Goal: Task Accomplishment & Management: Complete application form

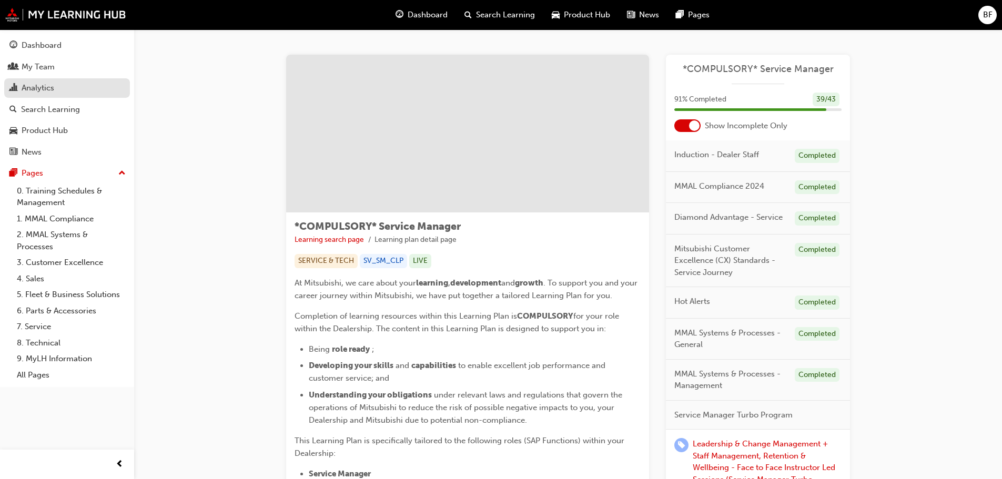
click at [31, 86] on div "Analytics" at bounding box center [38, 88] width 33 height 12
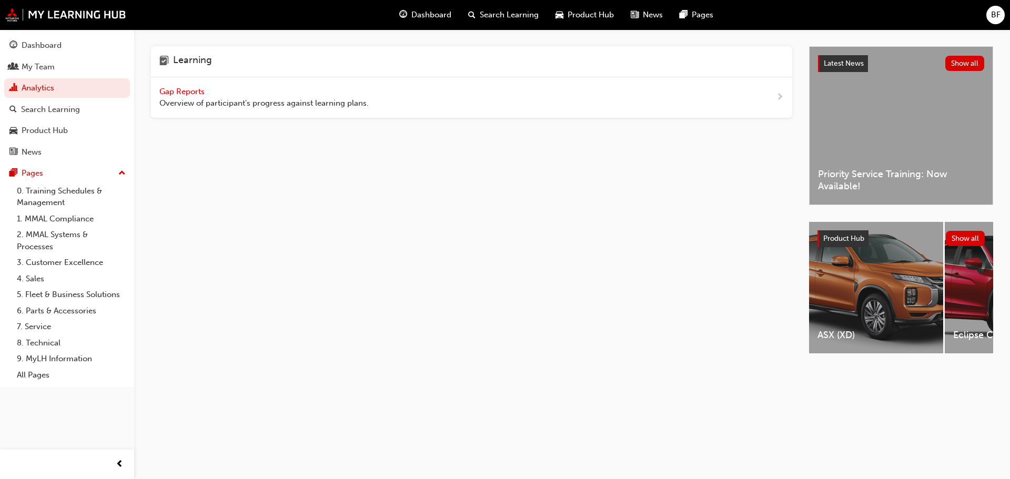
click at [180, 91] on span "Gap Reports" at bounding box center [182, 91] width 47 height 9
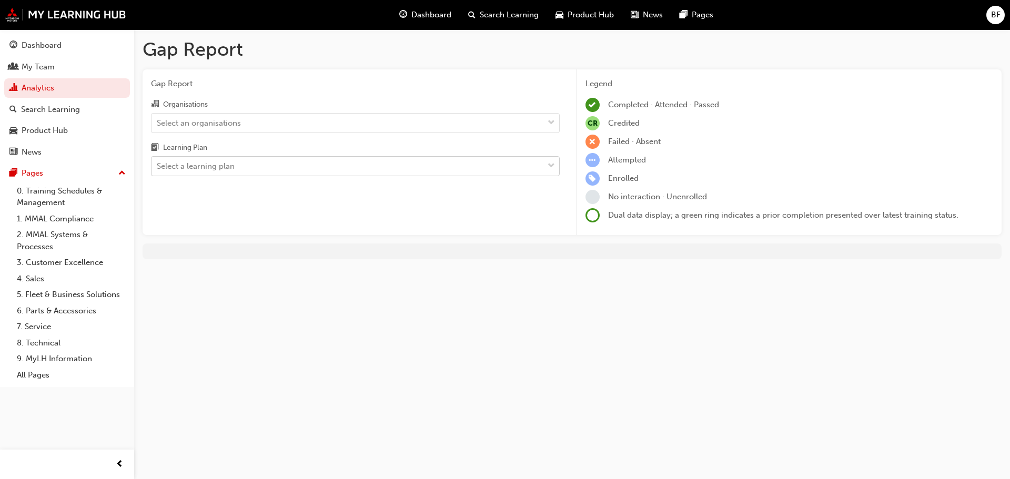
click at [191, 161] on div "Select a learning plan" at bounding box center [196, 166] width 78 height 12
click at [158, 161] on input "Learning Plan Select a learning plan" at bounding box center [157, 165] width 1 height 9
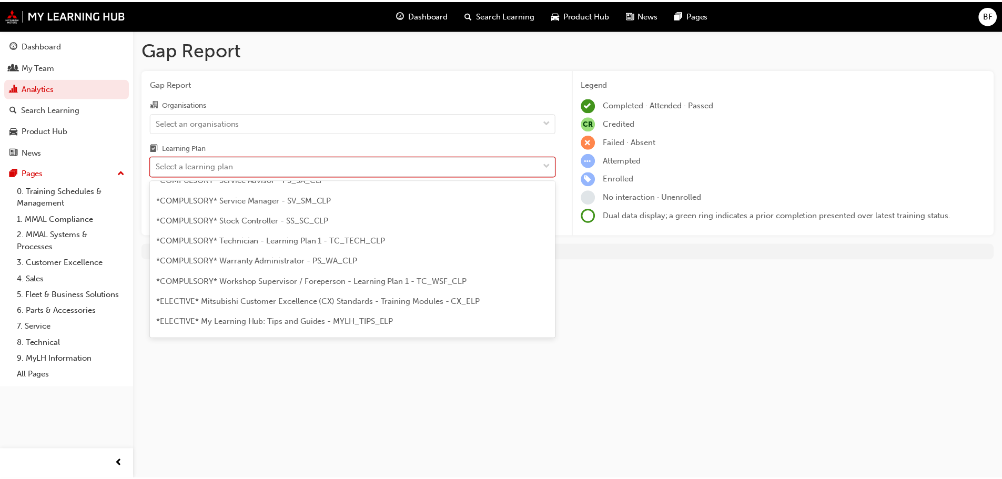
scroll to position [421, 0]
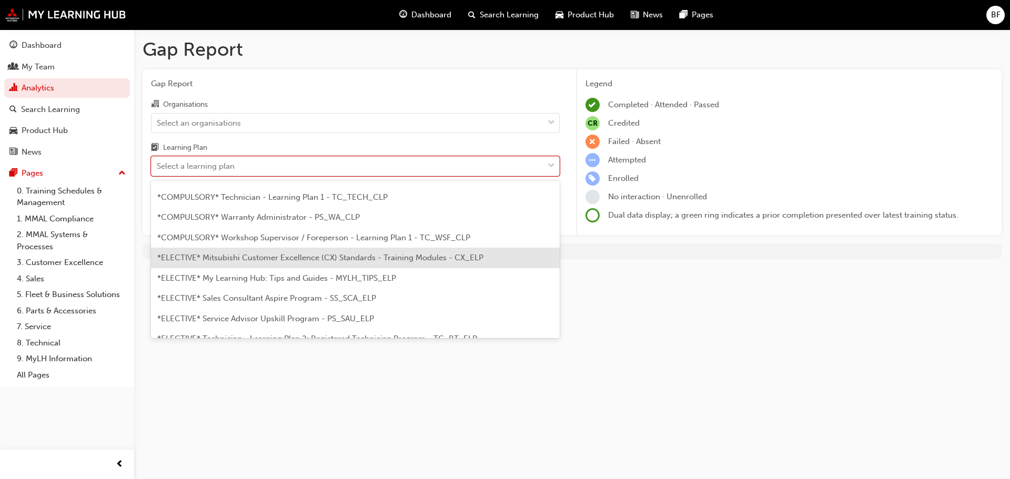
click at [228, 256] on span "*ELECTIVE* Mitsubishi Customer Excellence (CX) Standards - Training Modules - C…" at bounding box center [320, 257] width 326 height 9
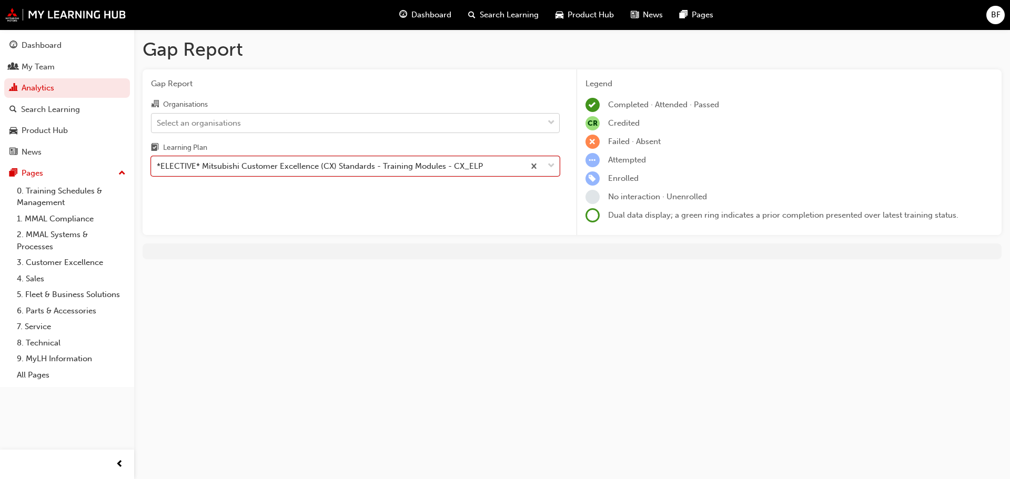
click at [232, 120] on div "Select an organisations" at bounding box center [199, 123] width 84 height 12
click at [158, 120] on input "Organisations Select an organisations" at bounding box center [157, 122] width 1 height 9
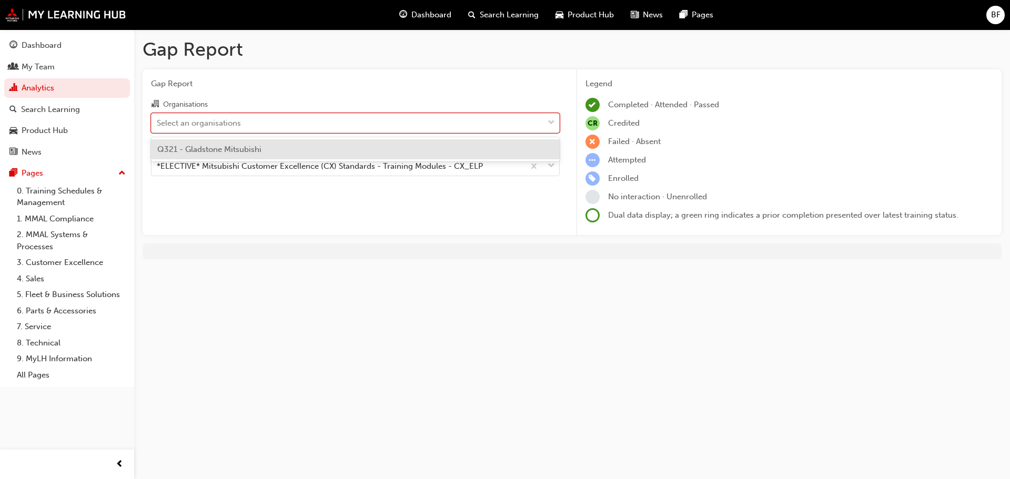
click at [215, 143] on div "Q321 - Gladstone Mitsubishi" at bounding box center [355, 149] width 409 height 21
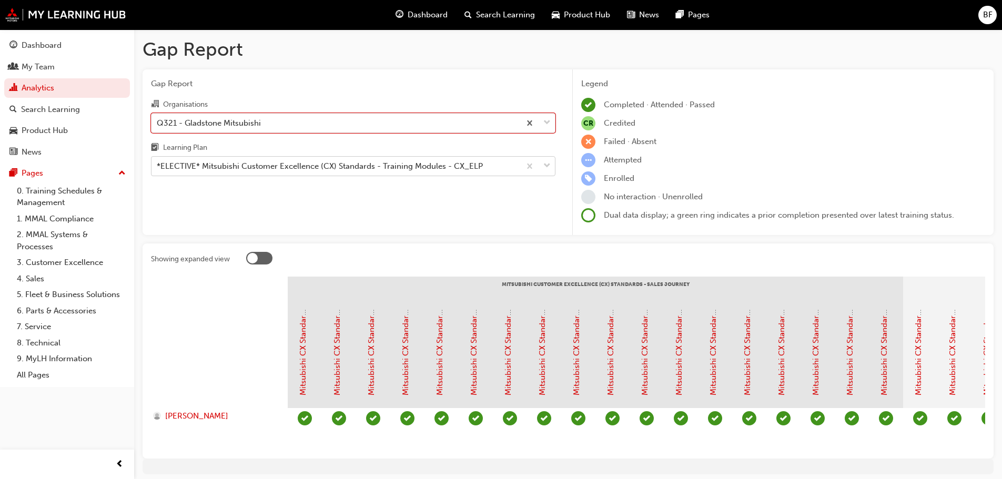
click at [267, 167] on div "*ELECTIVE* Mitsubishi Customer Excellence (CX) Standards - Training Modules - C…" at bounding box center [320, 166] width 326 height 12
click at [158, 167] on input "Learning Plan *ELECTIVE* Mitsubishi Customer Excellence (CX) Standards - Traini…" at bounding box center [157, 165] width 1 height 9
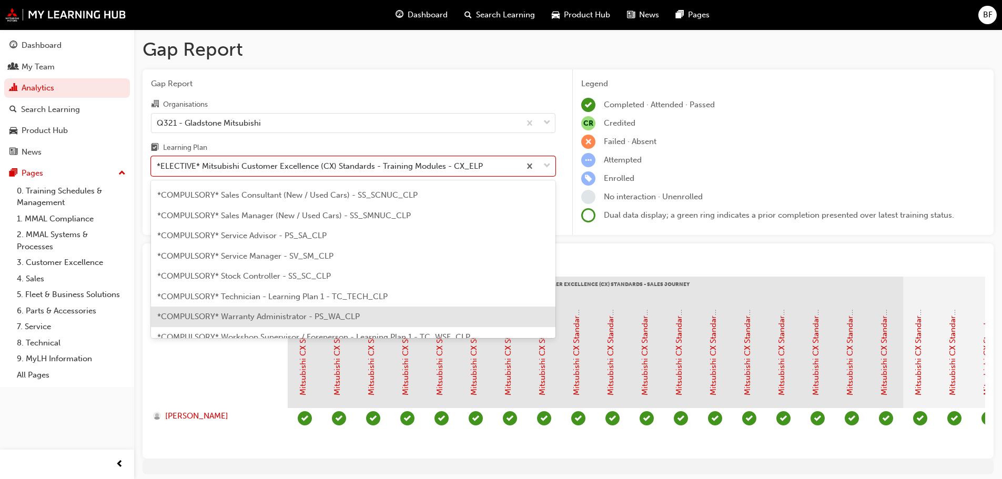
scroll to position [305, 0]
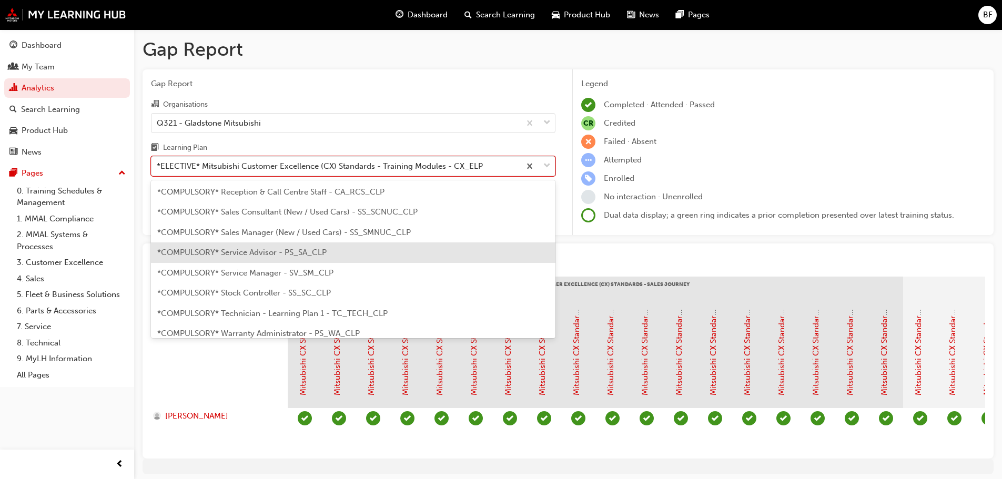
click at [230, 261] on div "*COMPULSORY* Service Advisor - PS_SA_CLP" at bounding box center [353, 252] width 404 height 21
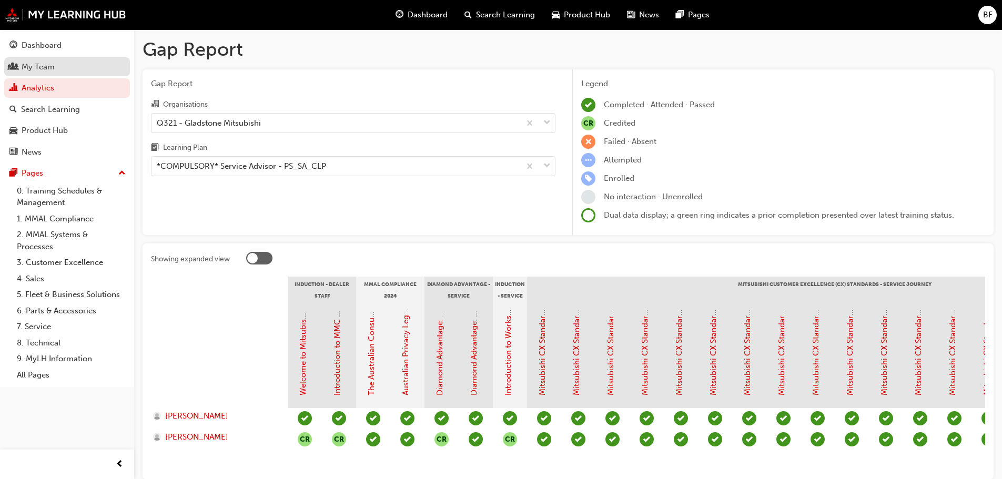
click at [35, 64] on div "My Team" at bounding box center [38, 67] width 33 height 12
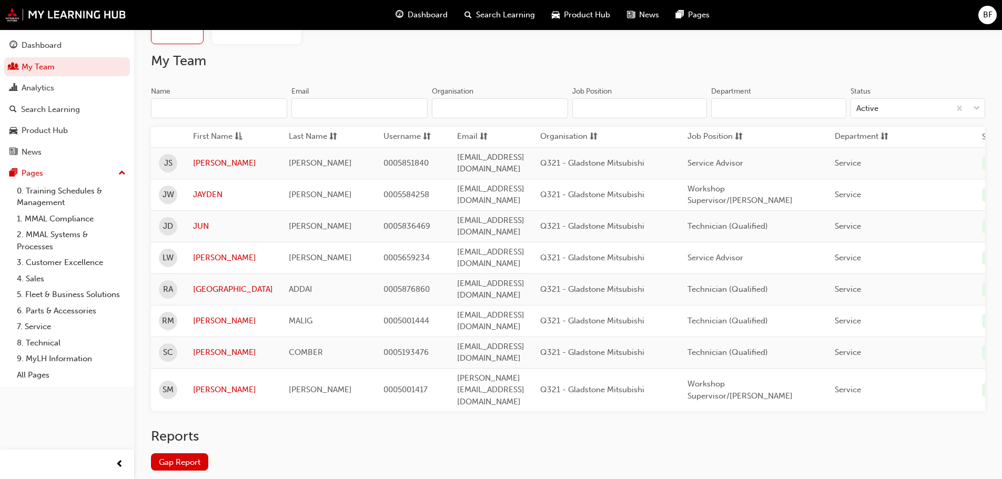
scroll to position [60, 0]
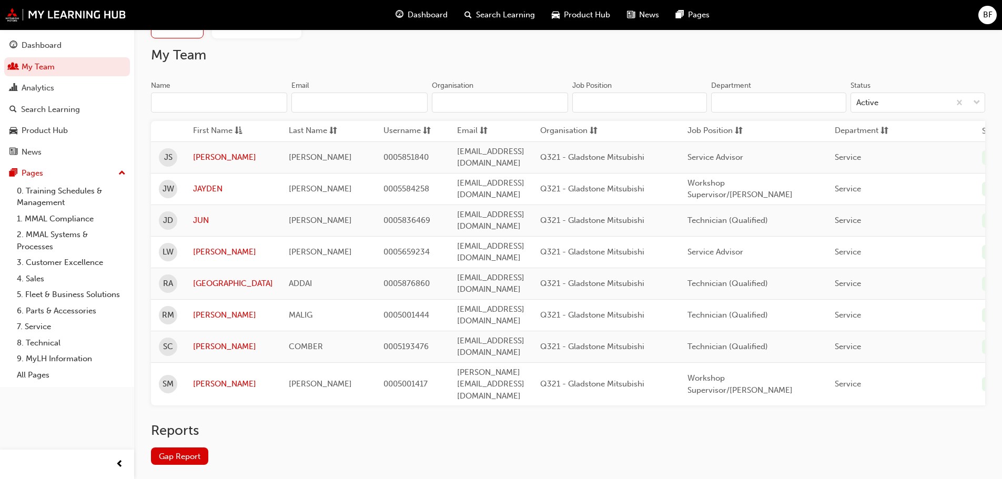
click at [994, 16] on div "BF" at bounding box center [987, 15] width 18 height 18
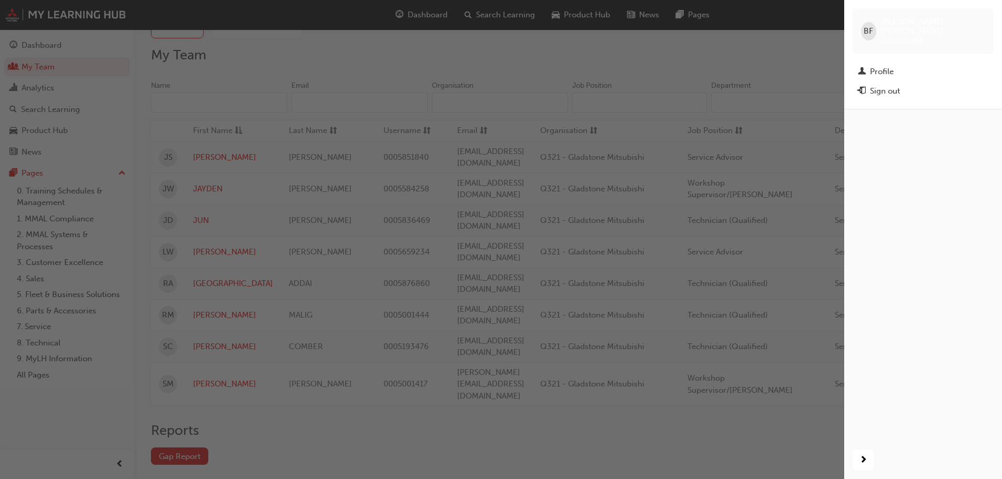
click at [827, 64] on div "button" at bounding box center [422, 239] width 844 height 479
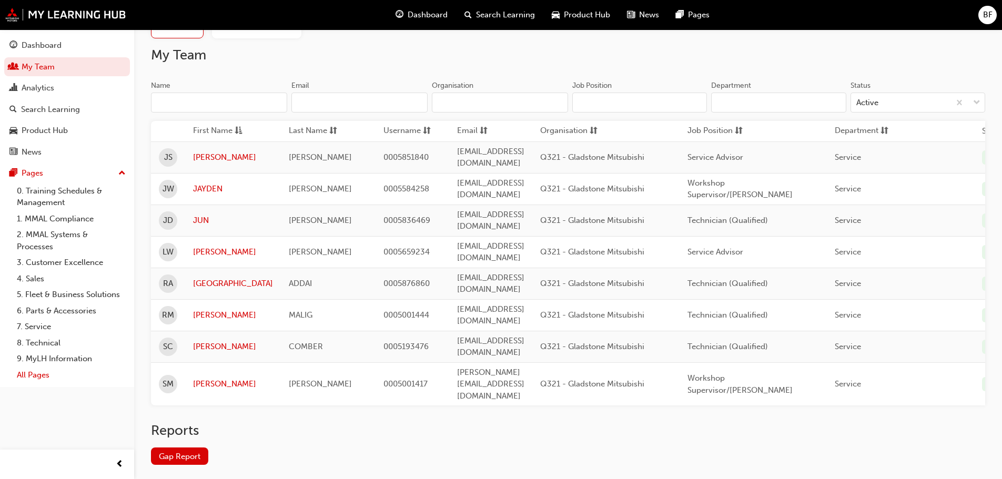
click at [38, 374] on link "All Pages" at bounding box center [71, 375] width 117 height 16
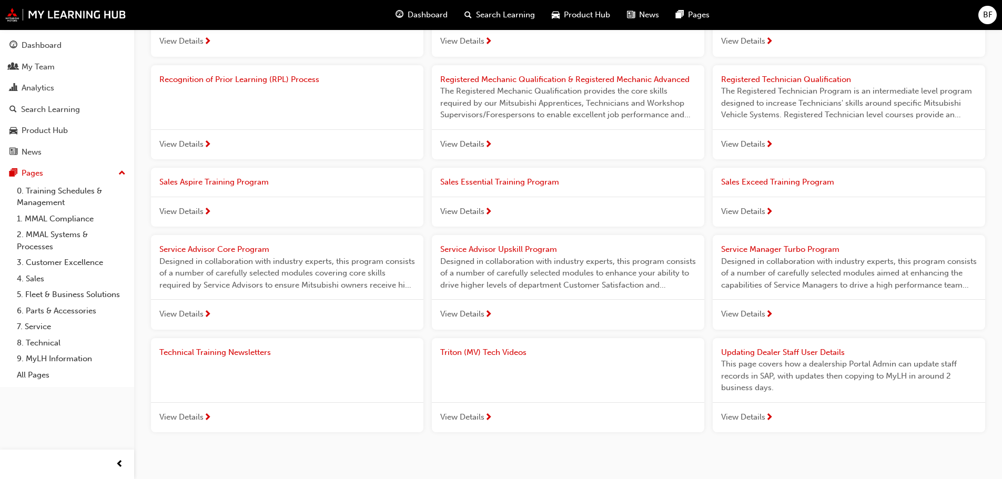
scroll to position [975, 0]
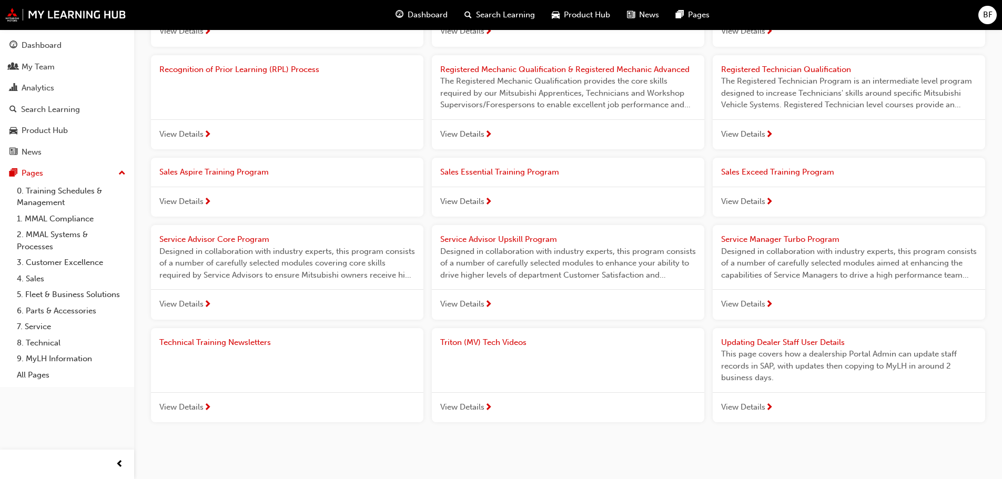
click at [811, 338] on span "Updating Dealer Staff User Details" at bounding box center [783, 342] width 124 height 9
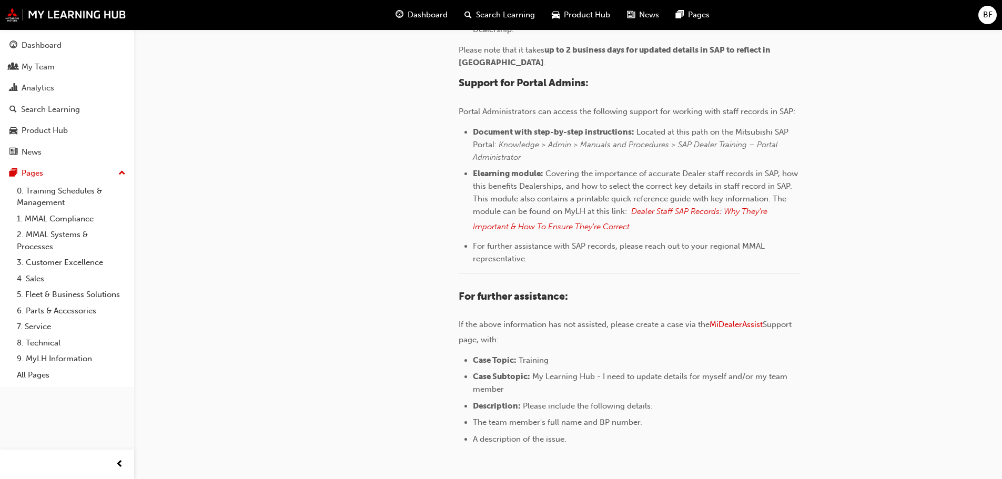
scroll to position [473, 0]
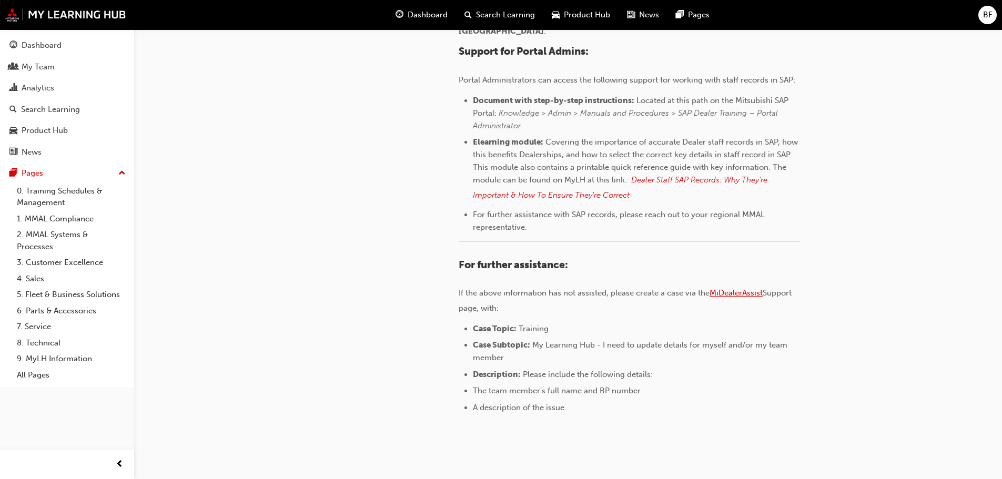
click at [743, 295] on span "MiDealerAssist" at bounding box center [735, 292] width 53 height 9
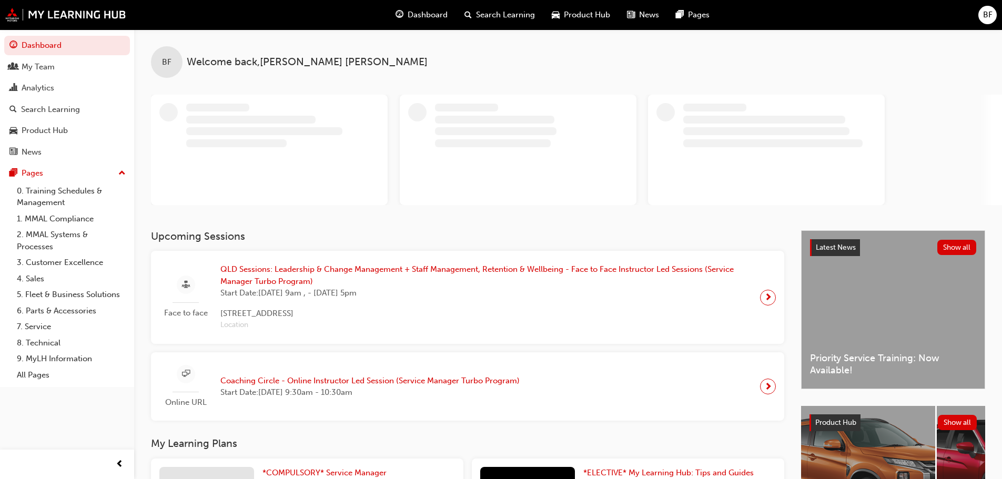
click at [986, 8] on div "BF" at bounding box center [987, 15] width 18 height 18
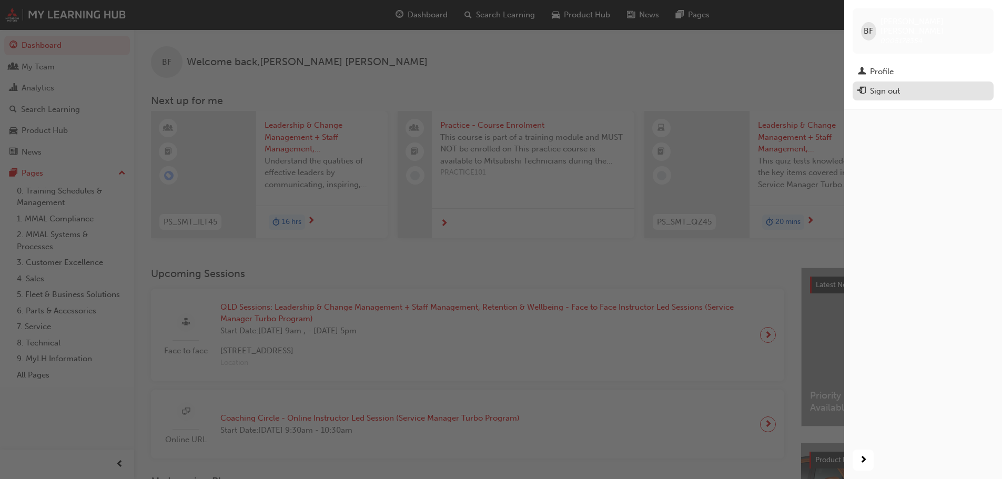
click at [897, 85] on div "Sign out" at bounding box center [885, 91] width 30 height 12
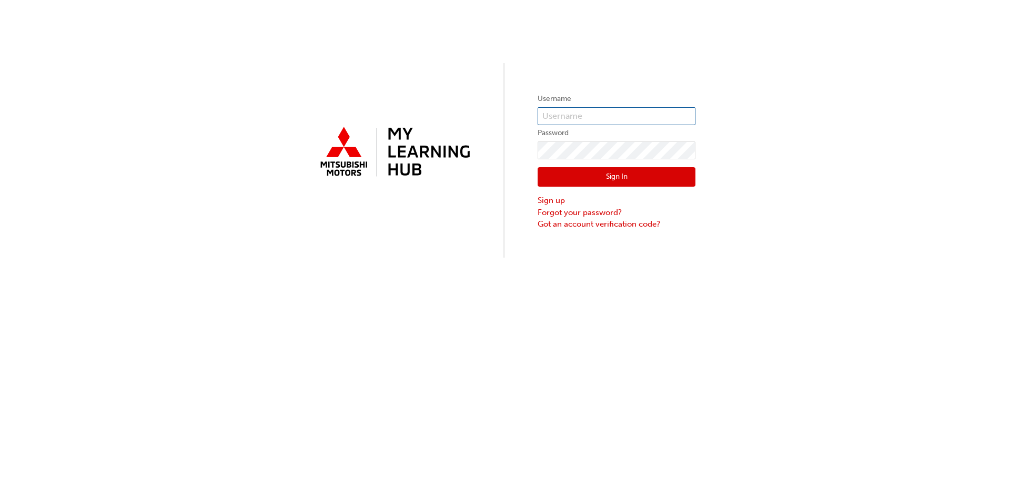
type input "[PERSON_NAME][EMAIL_ADDRESS][DOMAIN_NAME]"
click at [594, 113] on input "bryanf@andersonsautocity.com.au" at bounding box center [616, 116] width 158 height 18
click at [559, 199] on link "Sign up" at bounding box center [616, 201] width 158 height 12
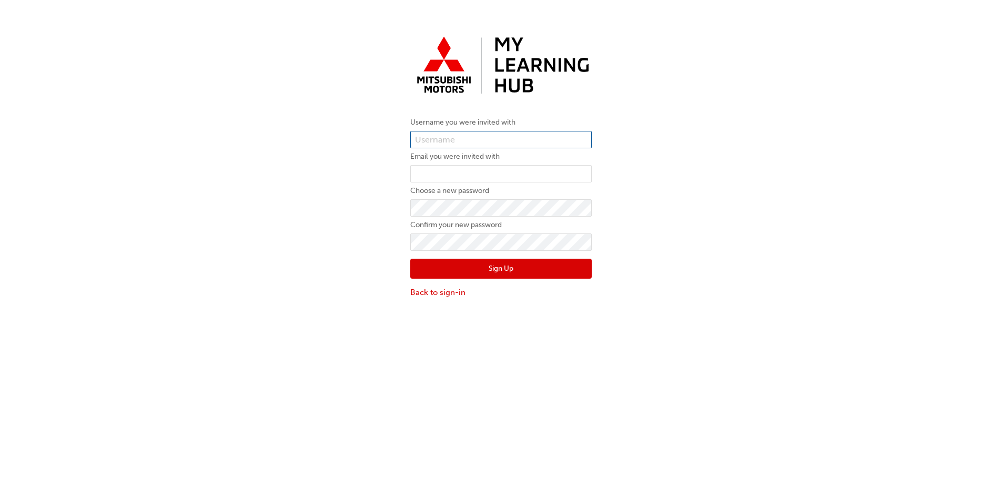
click at [489, 141] on input "text" at bounding box center [500, 140] width 181 height 18
paste input "5967929"
type input "0005967929"
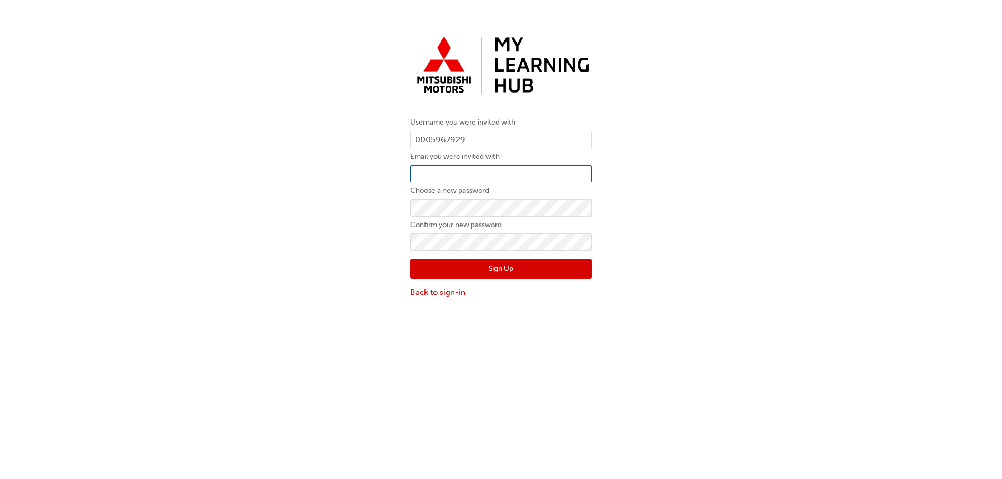
click at [429, 173] on input "email" at bounding box center [500, 174] width 181 height 18
paste input "andrear@andersonsautocity.com.au"
type input "andrear@andersonsautocity.com.au"
click at [435, 263] on button "Sign Up" at bounding box center [500, 269] width 181 height 20
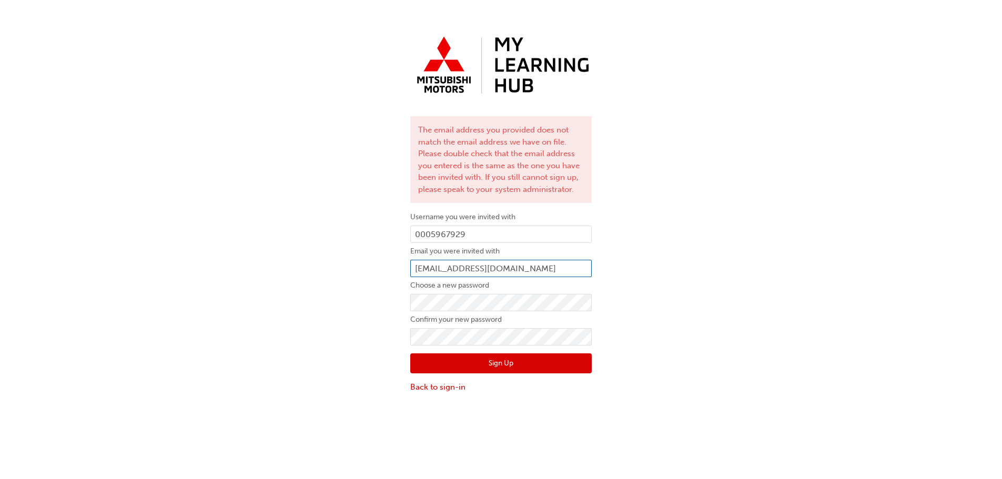
click at [444, 268] on input "andrear@andersonsautocity.com.au" at bounding box center [500, 269] width 181 height 18
click at [467, 272] on input "andrea@andersonsautocity.com.au" at bounding box center [500, 269] width 181 height 18
click at [458, 269] on input "andrea@andersonsautocity.com.au" at bounding box center [500, 269] width 181 height 18
type input "andrea@anwdersonsautocity.com.au"
click at [485, 364] on button "Sign Up" at bounding box center [500, 363] width 181 height 20
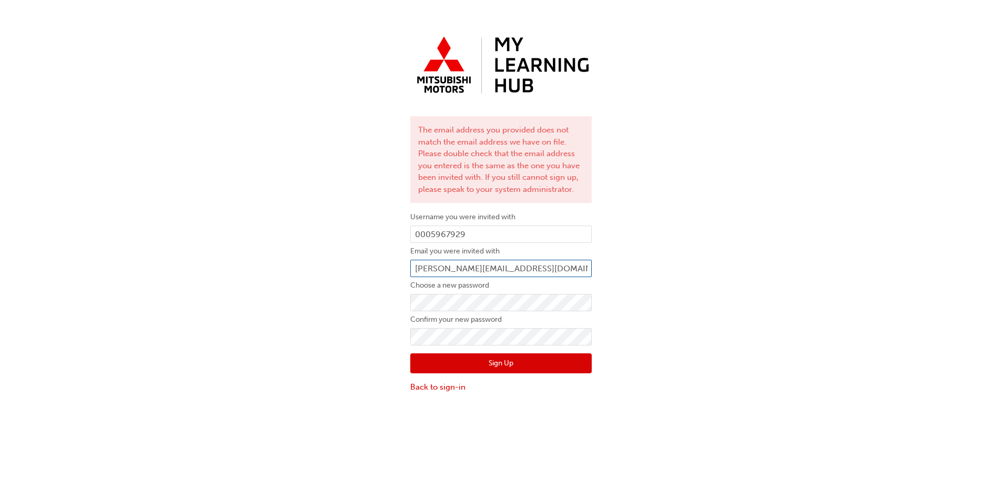
click at [464, 269] on input "andrea@anwdersonsautocity.com.au" at bounding box center [500, 269] width 181 height 18
click at [464, 272] on input "andrea@andersonsautocity.com.au" at bounding box center [500, 269] width 181 height 18
type input "andrea@andwersonsautocity.com.au"
click at [484, 363] on button "Sign Up" at bounding box center [500, 363] width 181 height 20
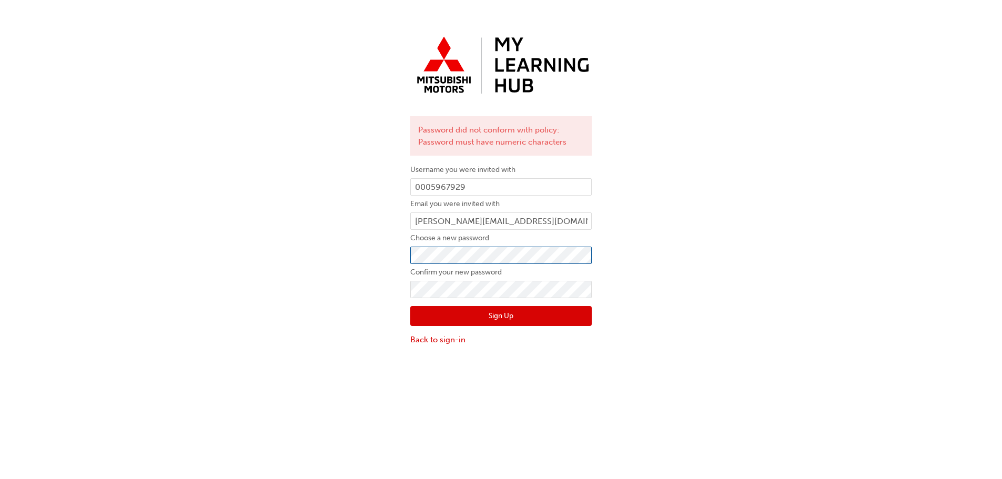
click at [324, 259] on div "Password did not conform with policy: Password must have numeric characters Use…" at bounding box center [501, 189] width 1002 height 330
click at [443, 310] on button "Sign Up" at bounding box center [500, 316] width 181 height 20
click at [455, 318] on button "Sign Up" at bounding box center [500, 316] width 181 height 20
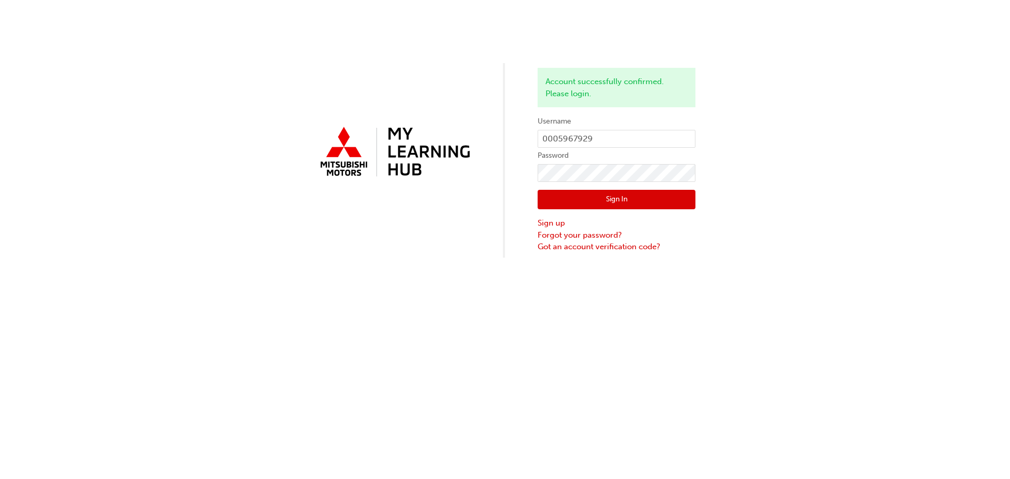
click at [573, 201] on button "Sign In" at bounding box center [616, 200] width 158 height 20
